Goal: Go to known website: Access a specific website the user already knows

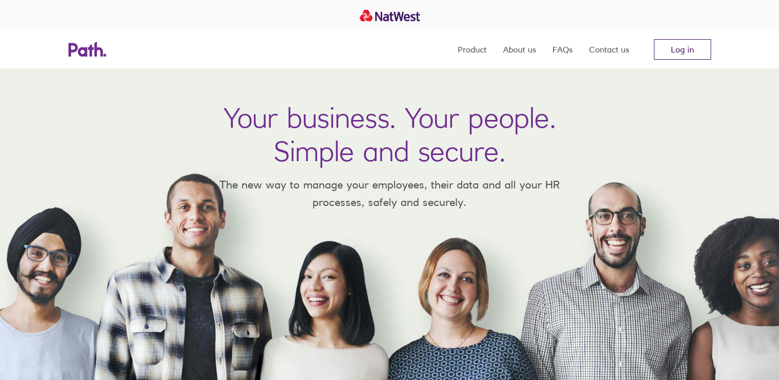
click at [681, 55] on link "Log in" at bounding box center [682, 49] width 57 height 21
click at [682, 49] on link "Log in" at bounding box center [682, 49] width 57 height 21
